Goal: Transaction & Acquisition: Purchase product/service

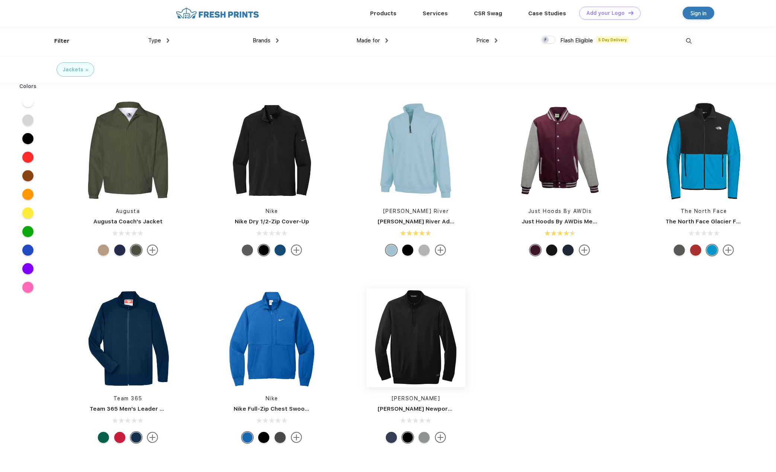
scroll to position [0, 0]
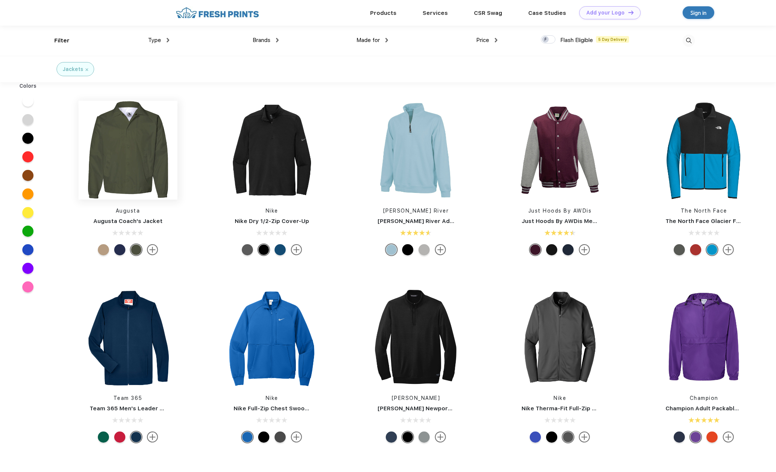
click at [126, 154] on img at bounding box center [127, 150] width 99 height 99
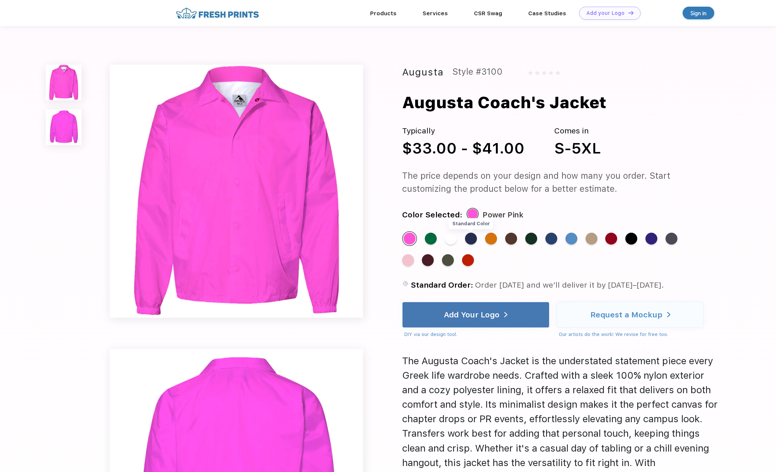
click at [470, 243] on div "Standard Color" at bounding box center [471, 239] width 12 height 12
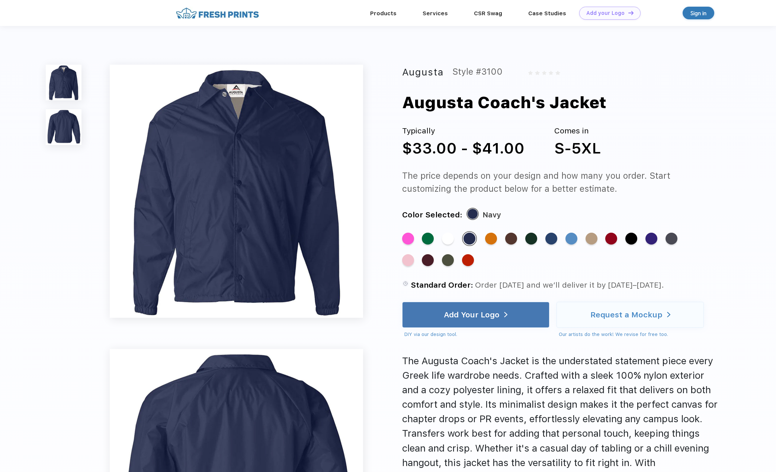
scroll to position [0, 0]
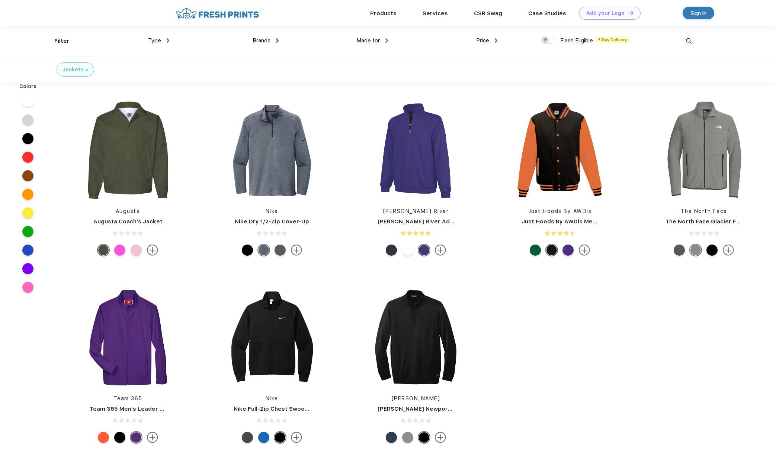
scroll to position [0, 0]
